Goal: Task Accomplishment & Management: Use online tool/utility

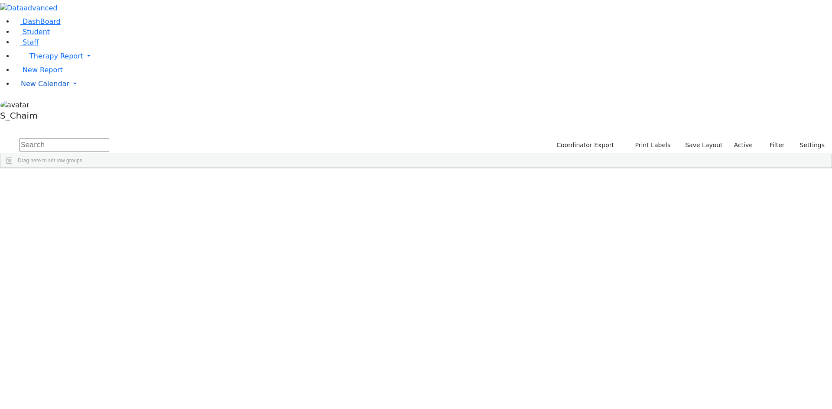
click at [45, 88] on span "New Calendar" at bounding box center [45, 84] width 49 height 8
click at [45, 116] on span "Teacher Report" at bounding box center [47, 111] width 52 height 8
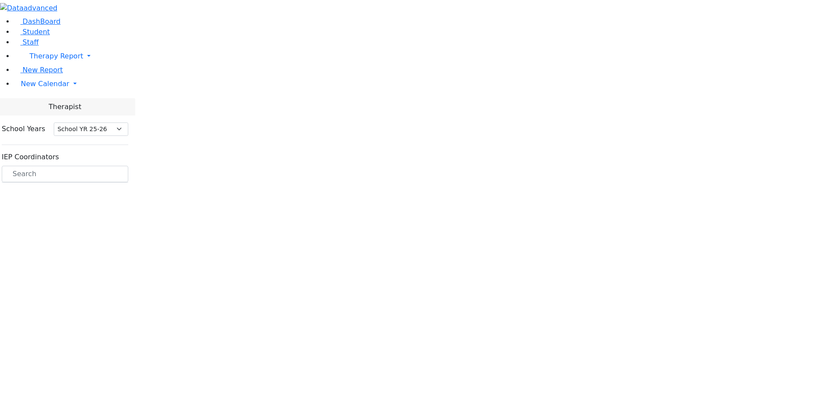
select select "212"
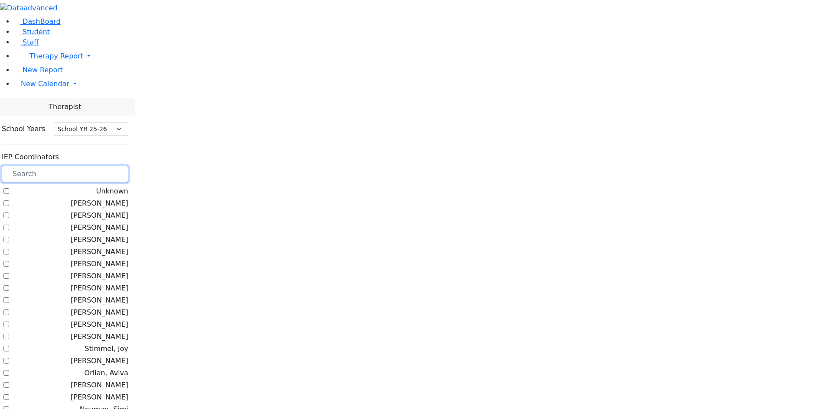
click at [128, 166] on input "text" at bounding box center [65, 174] width 127 height 16
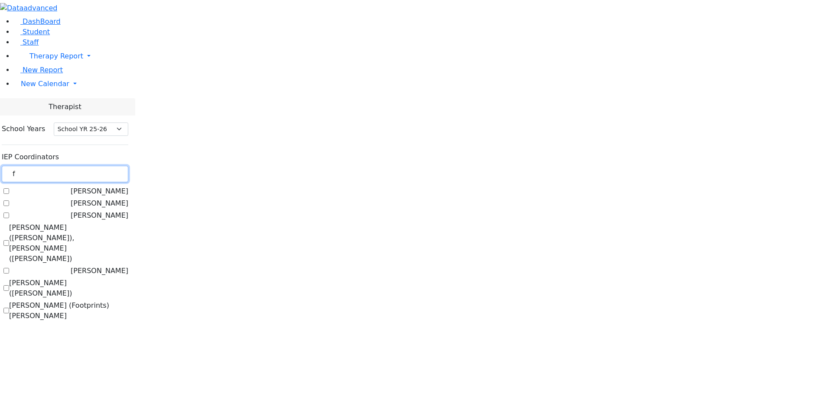
type input "f"
click at [110, 278] on label "[PERSON_NAME] ([PERSON_NAME])" at bounding box center [68, 288] width 119 height 21
click at [9, 286] on input "[PERSON_NAME] ([PERSON_NAME])" at bounding box center [6, 289] width 6 height 6
checkbox input "true"
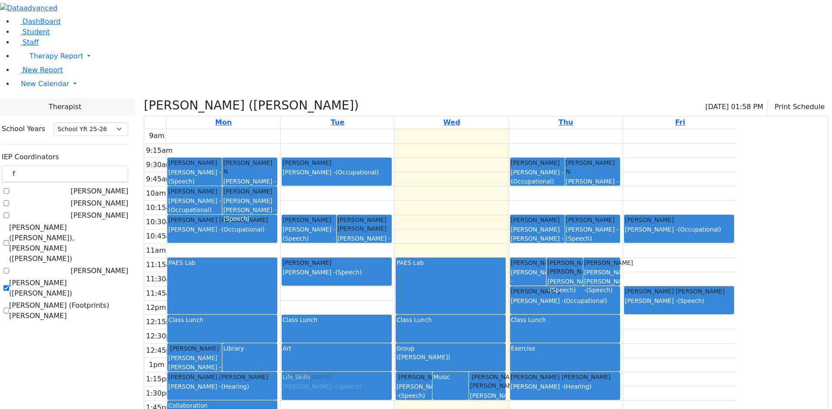
drag, startPoint x: 494, startPoint y: 323, endPoint x: 432, endPoint y: 298, distance: 66.9
click at [432, 298] on tr "Bando Yehuda Asok Pradeep - (Speech) Schwartz Shulem N. Neumann Annette - (Occu…" at bounding box center [440, 300] width 593 height 343
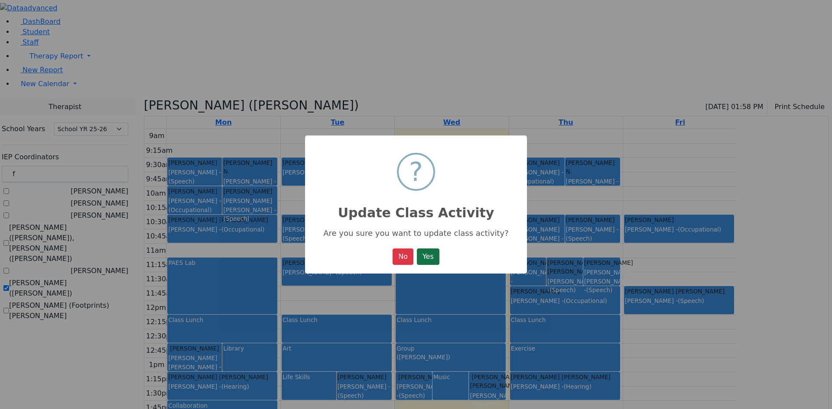
click at [428, 254] on button "Yes" at bounding box center [428, 257] width 23 height 16
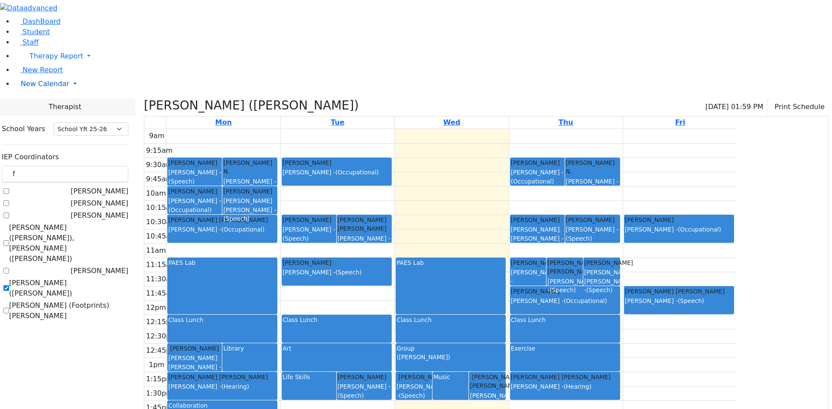
click at [49, 88] on span "New Calendar" at bounding box center [45, 84] width 49 height 8
click at [41, 105] on span "Calendar" at bounding box center [34, 101] width 31 height 8
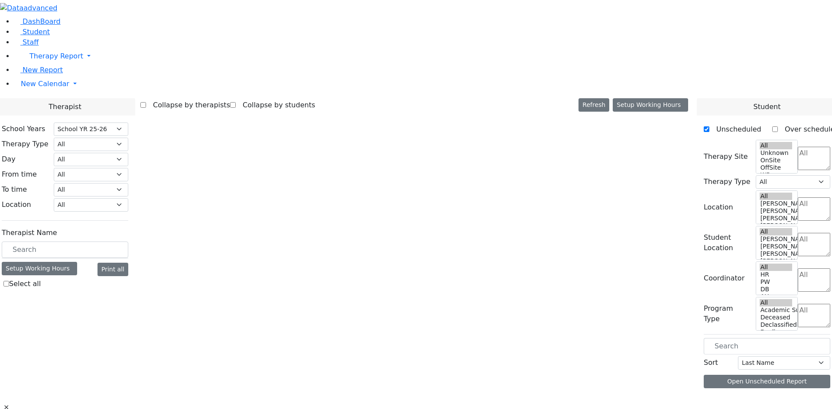
select select "212"
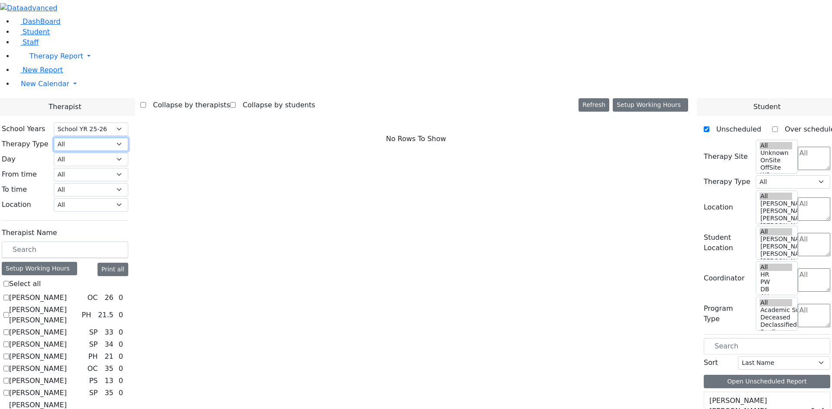
click at [128, 138] on select "All Psych Hearing Vision Speech Physical Occupational" at bounding box center [91, 144] width 75 height 13
select select "3"
click at [128, 138] on select "All Psych Hearing Vision Speech Physical Occupational" at bounding box center [91, 144] width 75 height 13
select select "3"
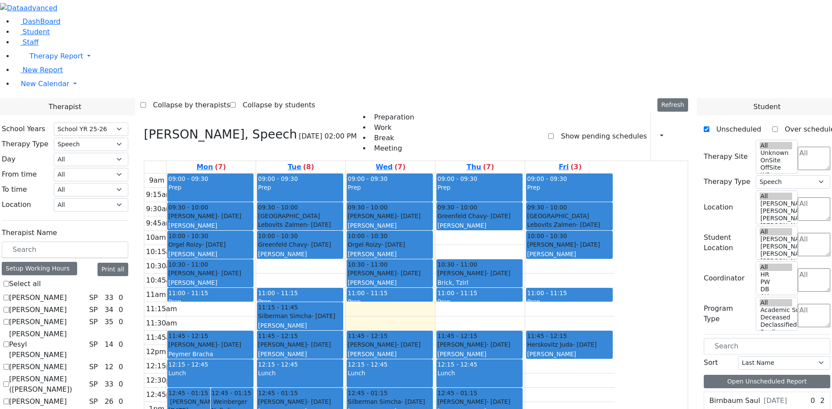
drag, startPoint x: 387, startPoint y: 305, endPoint x: 388, endPoint y: 338, distance: 33.4
click at [345, 338] on div "09:00 - 09:30 Prep 09:30 - 10:00 Neshuma School Lebovits Zalmen - 12/20/2014 Vo…" at bounding box center [300, 345] width 89 height 343
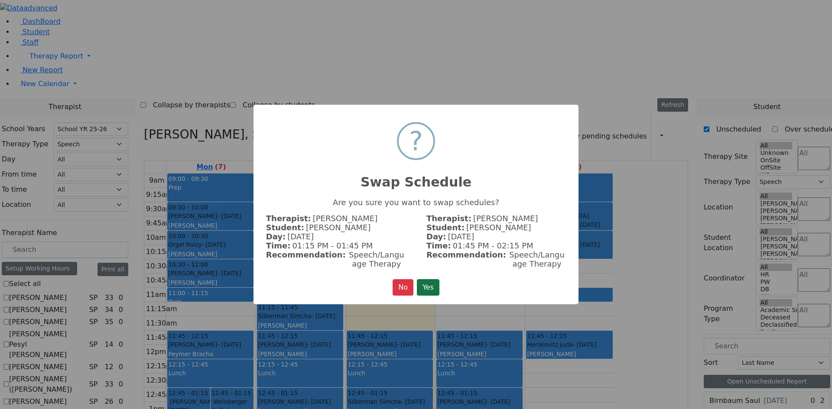
click at [426, 290] on button "Yes" at bounding box center [428, 287] width 23 height 16
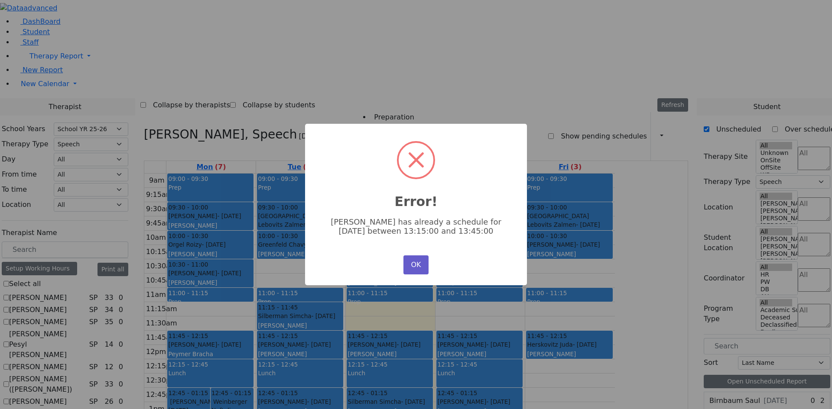
click at [413, 265] on button "OK" at bounding box center [415, 265] width 25 height 19
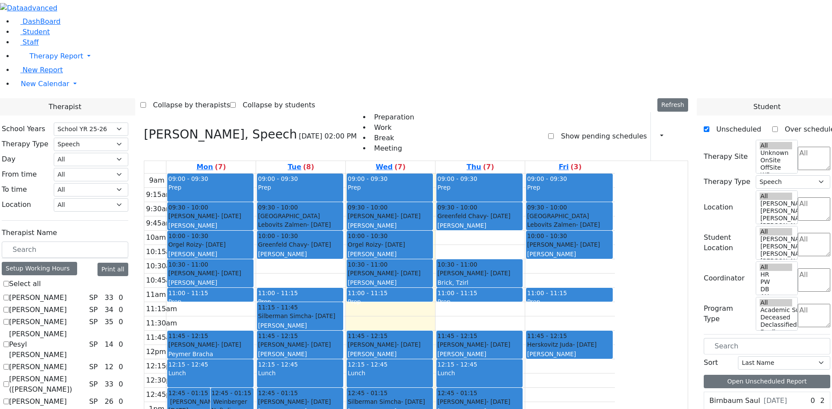
drag, startPoint x: 377, startPoint y: 304, endPoint x: 436, endPoint y: 355, distance: 78.0
click at [452, 364] on tr "12:45 - 01:15 Polatsek Yisroel - 12/20/2007 Guttman, Chesky 12:45 - 01:15 Weinb…" at bounding box center [379, 345] width 471 height 343
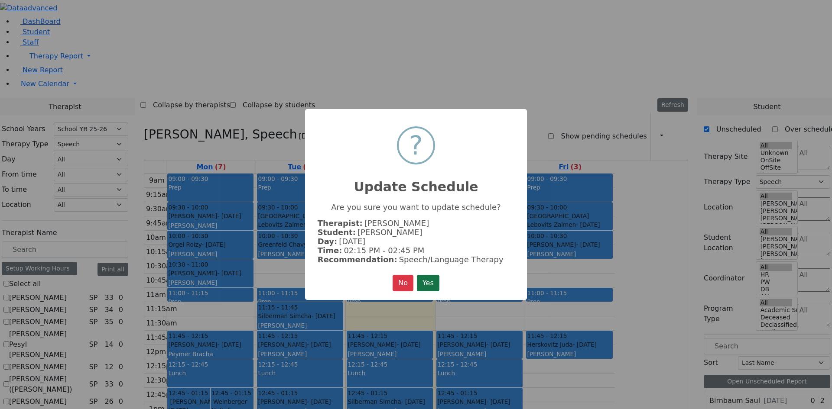
click at [431, 287] on button "Yes" at bounding box center [428, 283] width 23 height 16
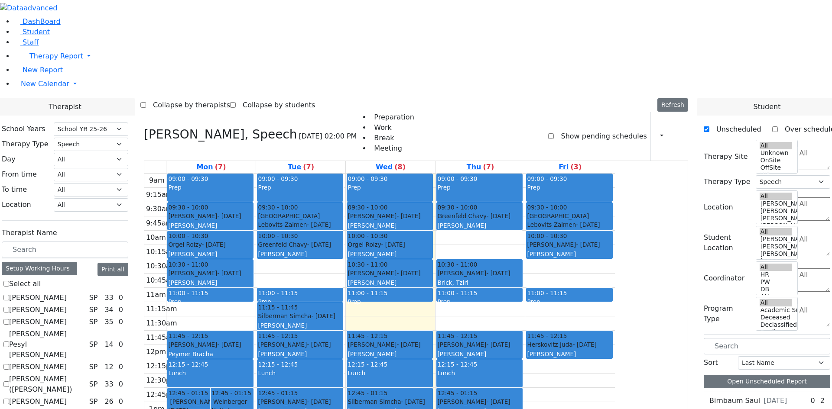
checkbox input "false"
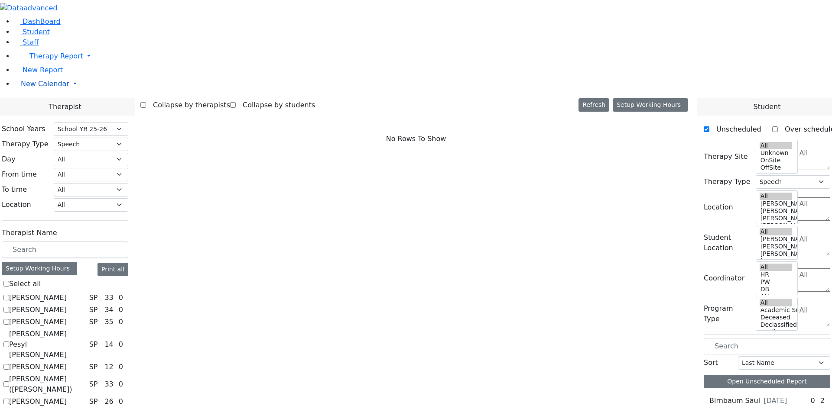
click at [38, 88] on span "New Calendar" at bounding box center [45, 84] width 49 height 8
click at [43, 116] on span "Teacher Report" at bounding box center [47, 111] width 52 height 8
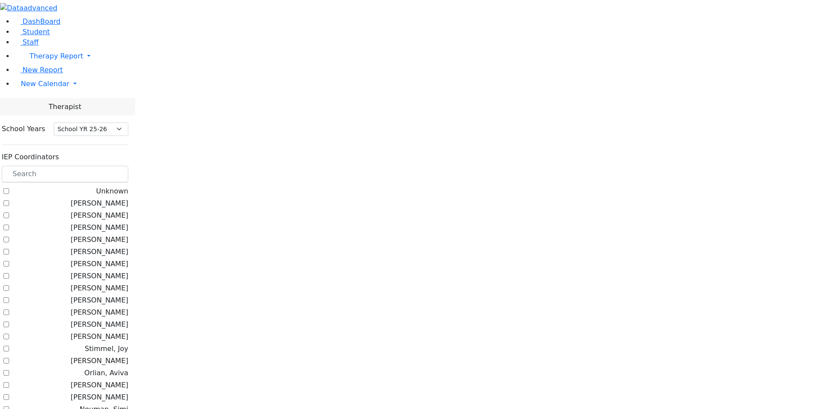
select select "212"
click at [123, 166] on input "text" at bounding box center [65, 174] width 127 height 16
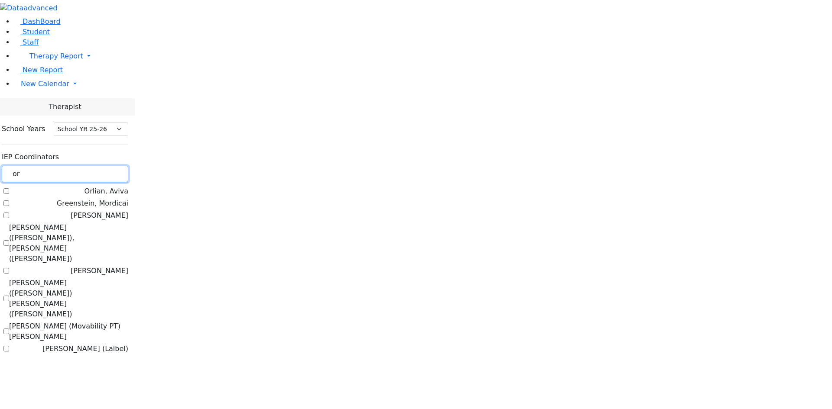
type input "or"
click at [128, 344] on label "[PERSON_NAME] (Laibel)" at bounding box center [85, 349] width 86 height 10
click at [9, 346] on input "[PERSON_NAME] (Laibel)" at bounding box center [6, 349] width 6 height 6
click at [150, 0] on div at bounding box center [416, 0] width 832 height 0
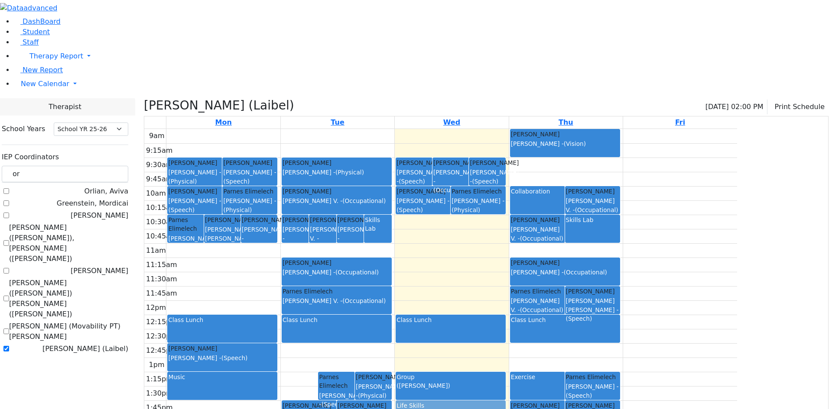
drag, startPoint x: 376, startPoint y: 299, endPoint x: 499, endPoint y: 331, distance: 127.5
click at [499, 331] on tr "Parnes Elimelech Asok Pradeep - (Speech) Rosenberg Yisucher Berman Pesyl Miriam…" at bounding box center [440, 300] width 593 height 343
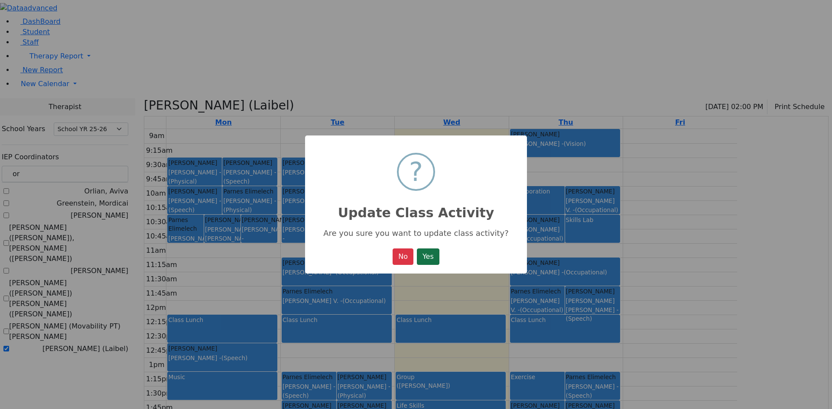
click at [430, 261] on button "Yes" at bounding box center [428, 257] width 23 height 16
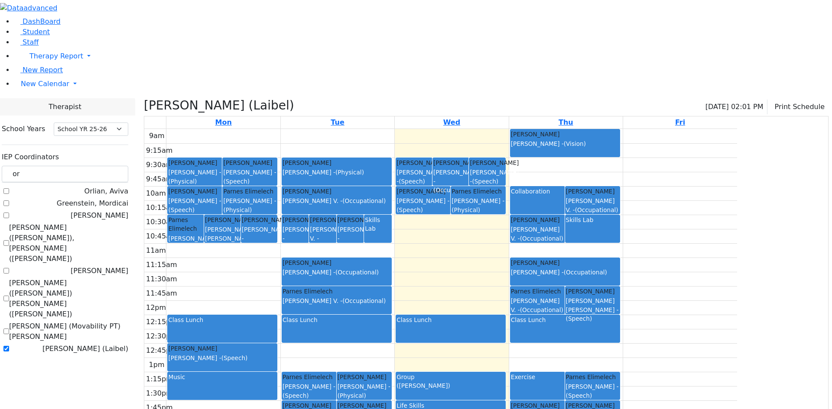
click at [128, 344] on label "[PERSON_NAME] (Laibel)" at bounding box center [85, 349] width 86 height 10
click at [9, 346] on input "[PERSON_NAME] (Laibel)" at bounding box center [6, 349] width 6 height 6
checkbox input "false"
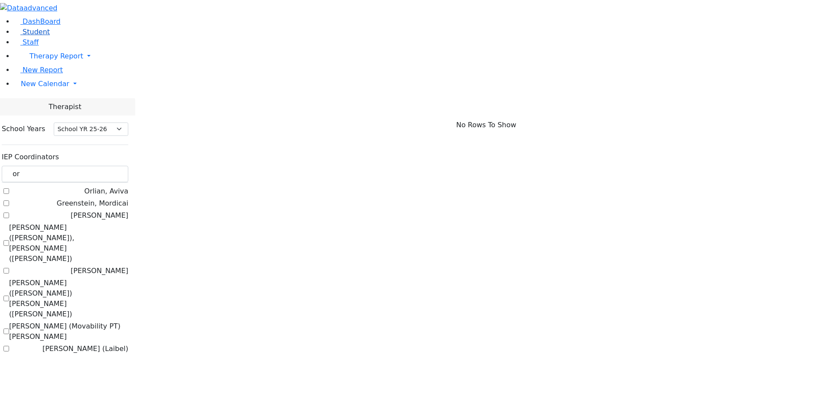
click at [28, 36] on span "Student" at bounding box center [36, 32] width 27 height 8
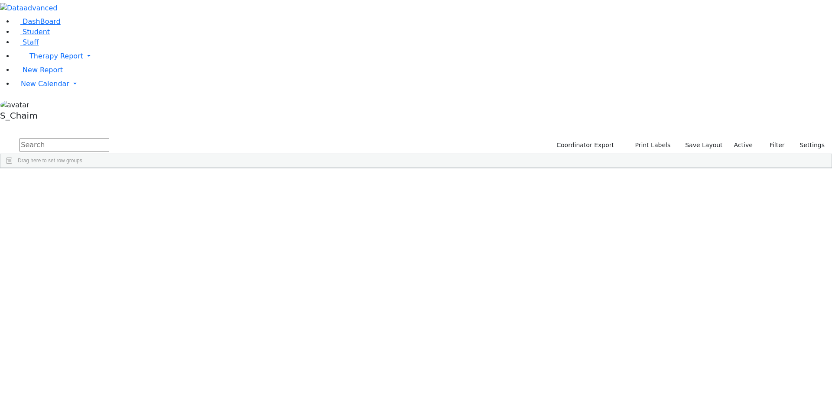
click at [453, 172] on span "Site" at bounding box center [448, 175] width 10 height 6
click at [110, 248] on div "[PERSON_NAME]" at bounding box center [83, 254] width 55 height 12
